Goal: Task Accomplishment & Management: Manage account settings

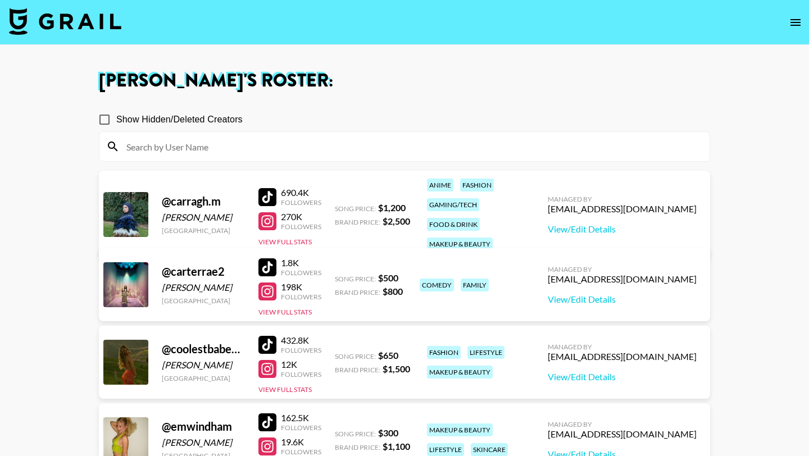
scroll to position [933, 0]
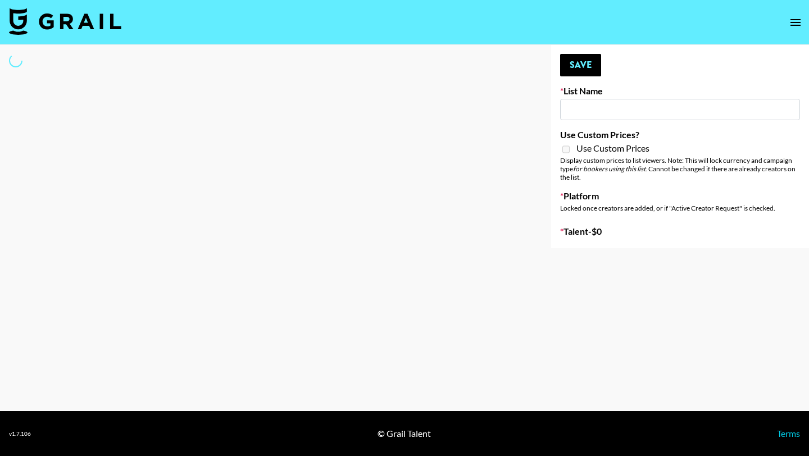
type input "Young T & Bugsy List"
select select "Song"
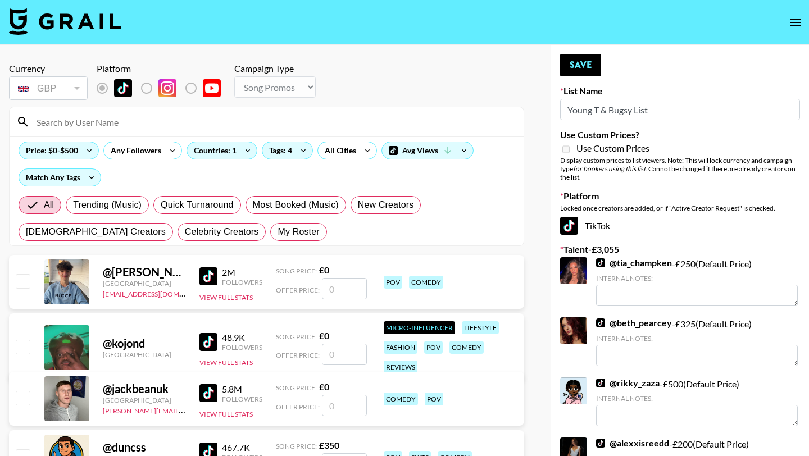
click at [274, 110] on div at bounding box center [267, 121] width 514 height 29
click at [274, 112] on div at bounding box center [267, 121] width 514 height 29
click at [264, 124] on input at bounding box center [273, 122] width 487 height 18
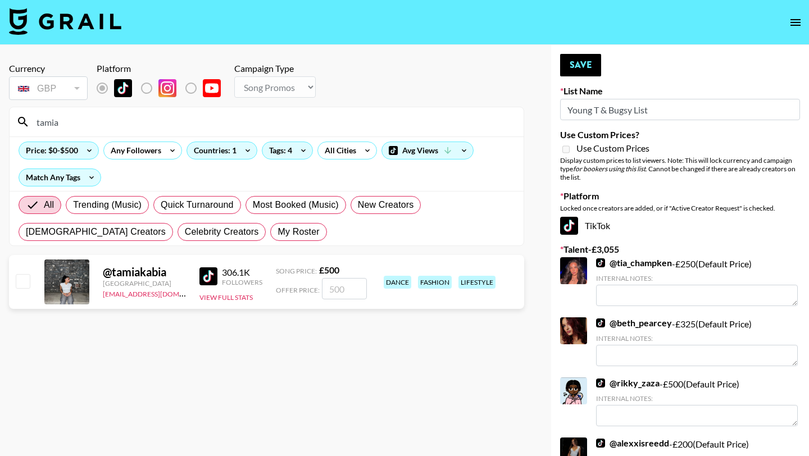
type input "tamia"
click at [24, 282] on input "checkbox" at bounding box center [22, 280] width 13 height 13
checkbox input "true"
type input "500"
click at [587, 69] on button "Save" at bounding box center [580, 65] width 41 height 22
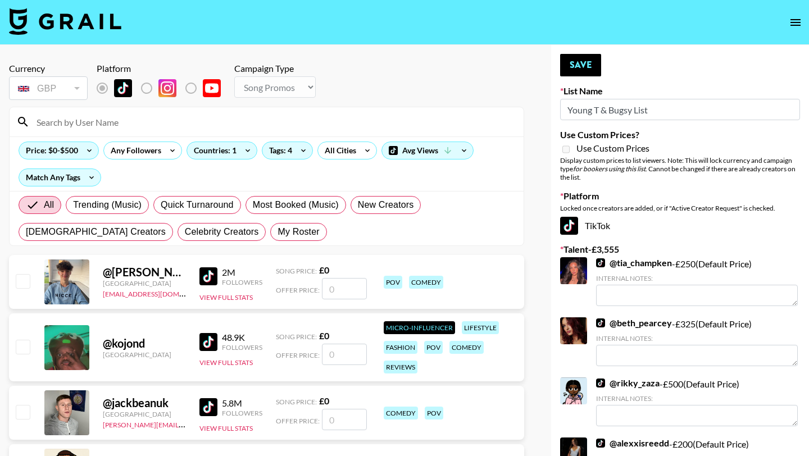
click at [420, 120] on input at bounding box center [273, 122] width 487 height 18
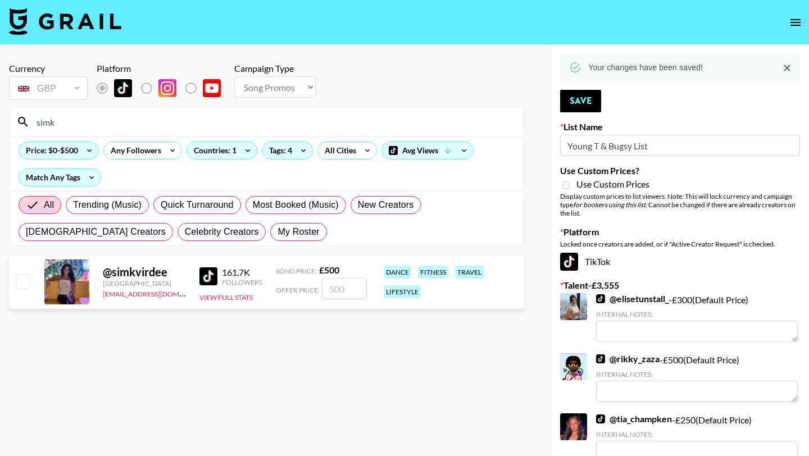
type input "simk"
click at [22, 285] on input "checkbox" at bounding box center [22, 280] width 13 height 13
checkbox input "true"
type input "500"
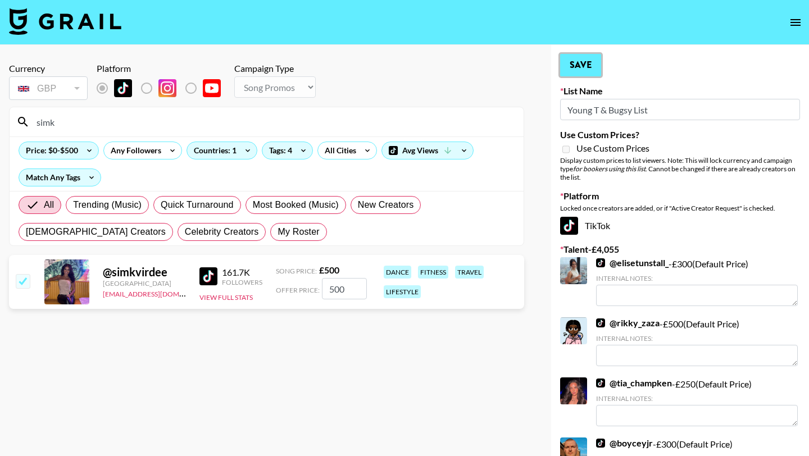
click at [599, 67] on button "Save" at bounding box center [580, 65] width 41 height 22
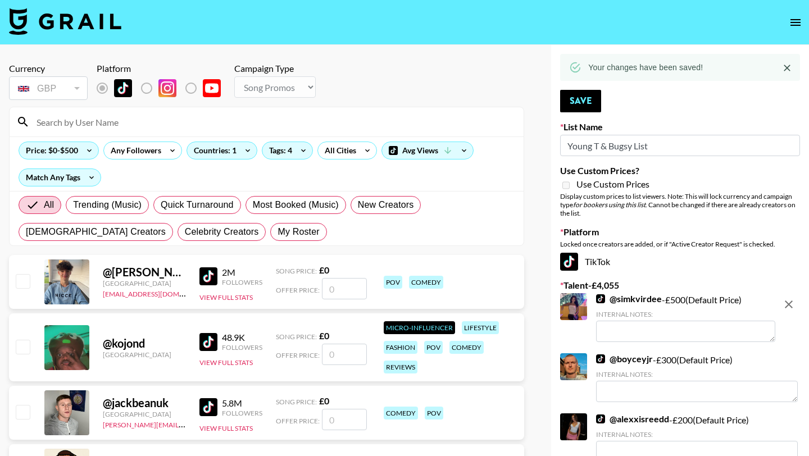
click at [374, 128] on input at bounding box center [273, 122] width 487 height 18
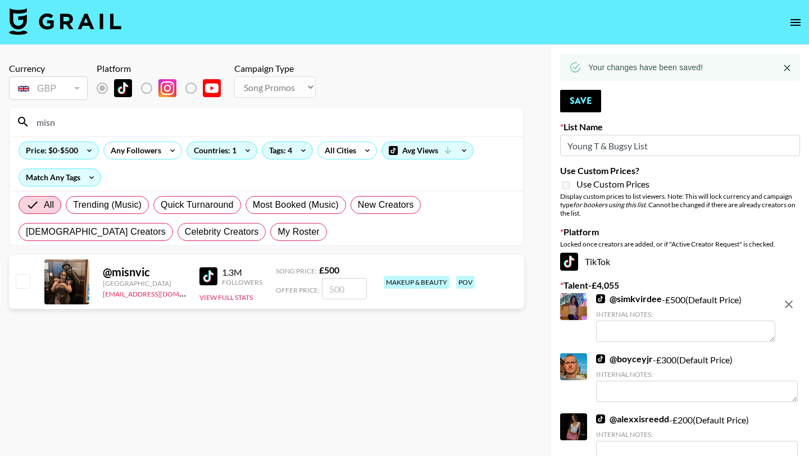
type input "misn"
click at [21, 280] on input "checkbox" at bounding box center [22, 280] width 13 height 13
checkbox input "true"
type input "500"
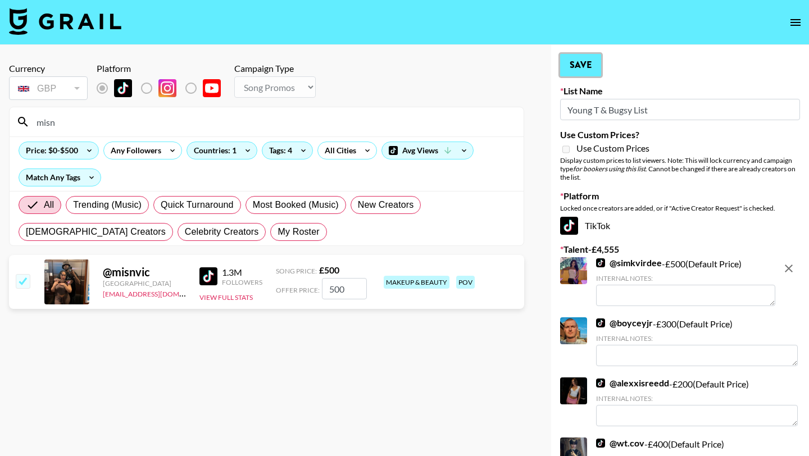
click at [586, 64] on button "Save" at bounding box center [580, 65] width 41 height 22
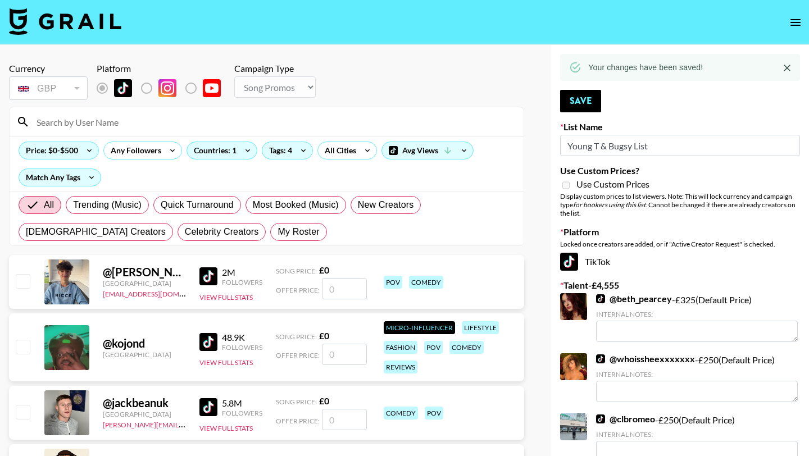
click at [311, 120] on input at bounding box center [273, 122] width 487 height 18
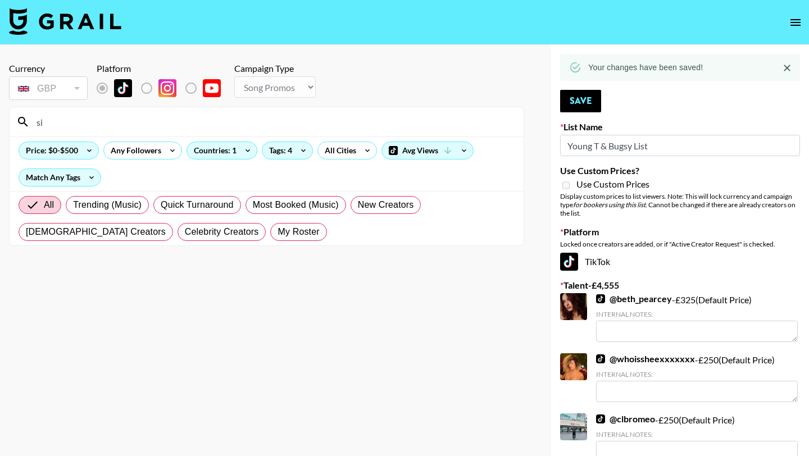
type input "s"
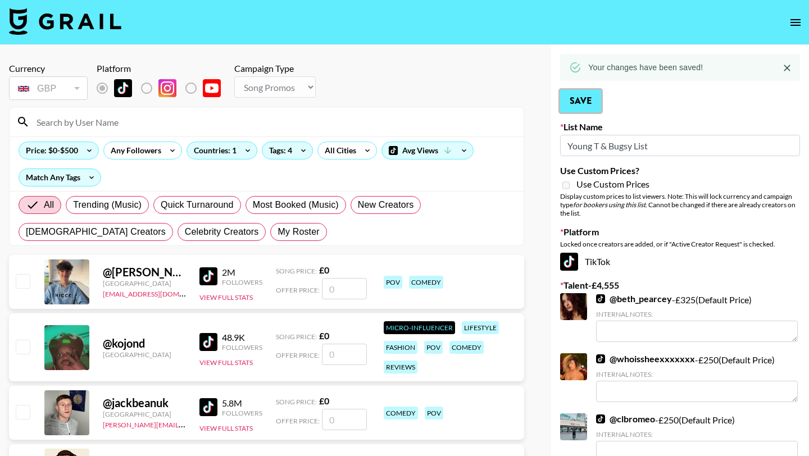
click at [570, 99] on button "Save" at bounding box center [580, 101] width 41 height 22
